Goal: Task Accomplishment & Management: Use online tool/utility

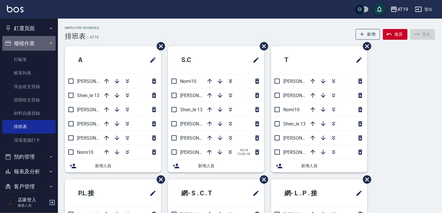
click at [32, 46] on button "櫃檯作業" at bounding box center [28, 43] width 53 height 15
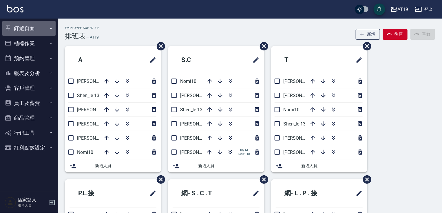
click at [29, 28] on button "釘選頁面" at bounding box center [28, 28] width 53 height 15
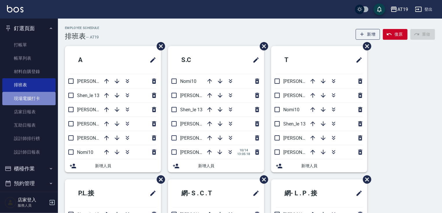
click at [30, 98] on link "現場電腦打卡" at bounding box center [28, 98] width 53 height 13
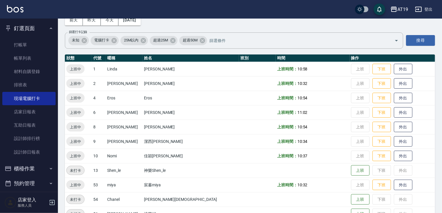
scroll to position [46, 0]
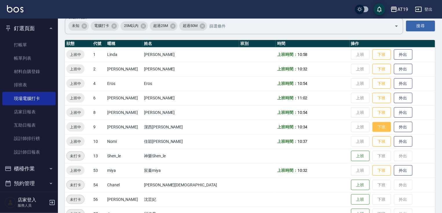
click at [373, 128] on button "下班" at bounding box center [382, 127] width 19 height 10
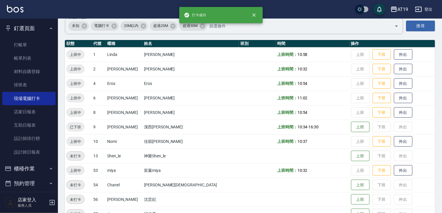
click at [328, 15] on div "AT19 登出" at bounding box center [221, 9] width 442 height 19
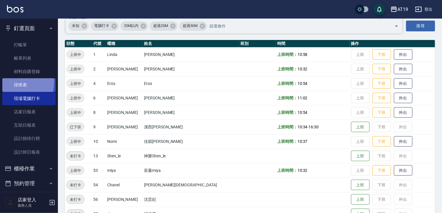
click at [18, 83] on link "排班表" at bounding box center [28, 84] width 53 height 13
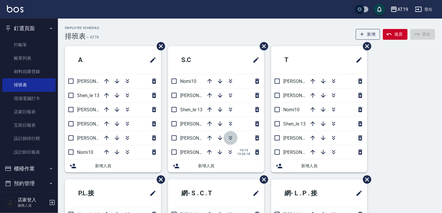
click at [231, 138] on icon "button" at bounding box center [230, 138] width 7 height 7
